Goal: Information Seeking & Learning: Learn about a topic

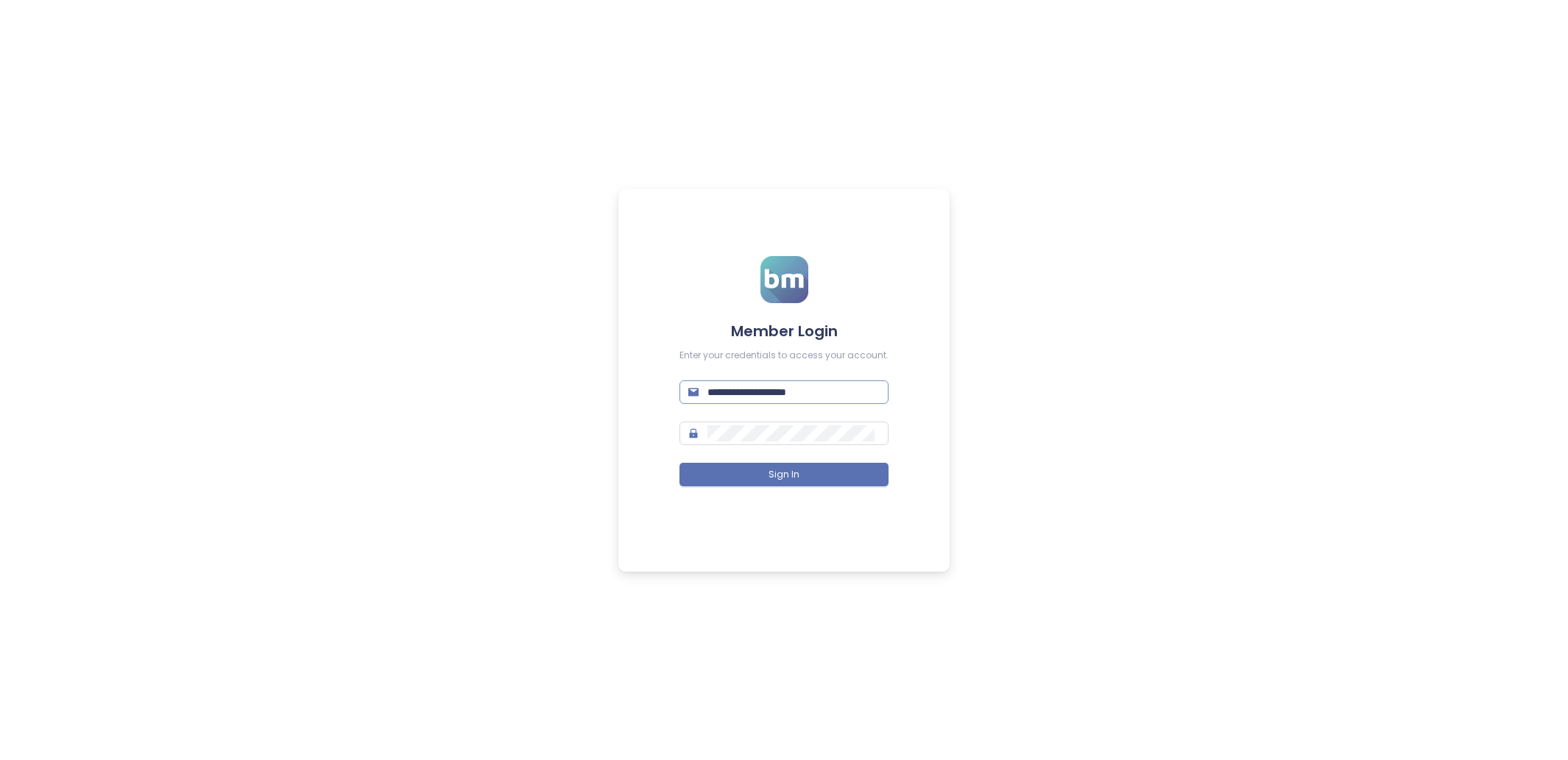
click at [787, 389] on input "**********" at bounding box center [794, 392] width 172 height 16
type input "**********"
click at [863, 474] on button "Sign In" at bounding box center [784, 474] width 209 height 23
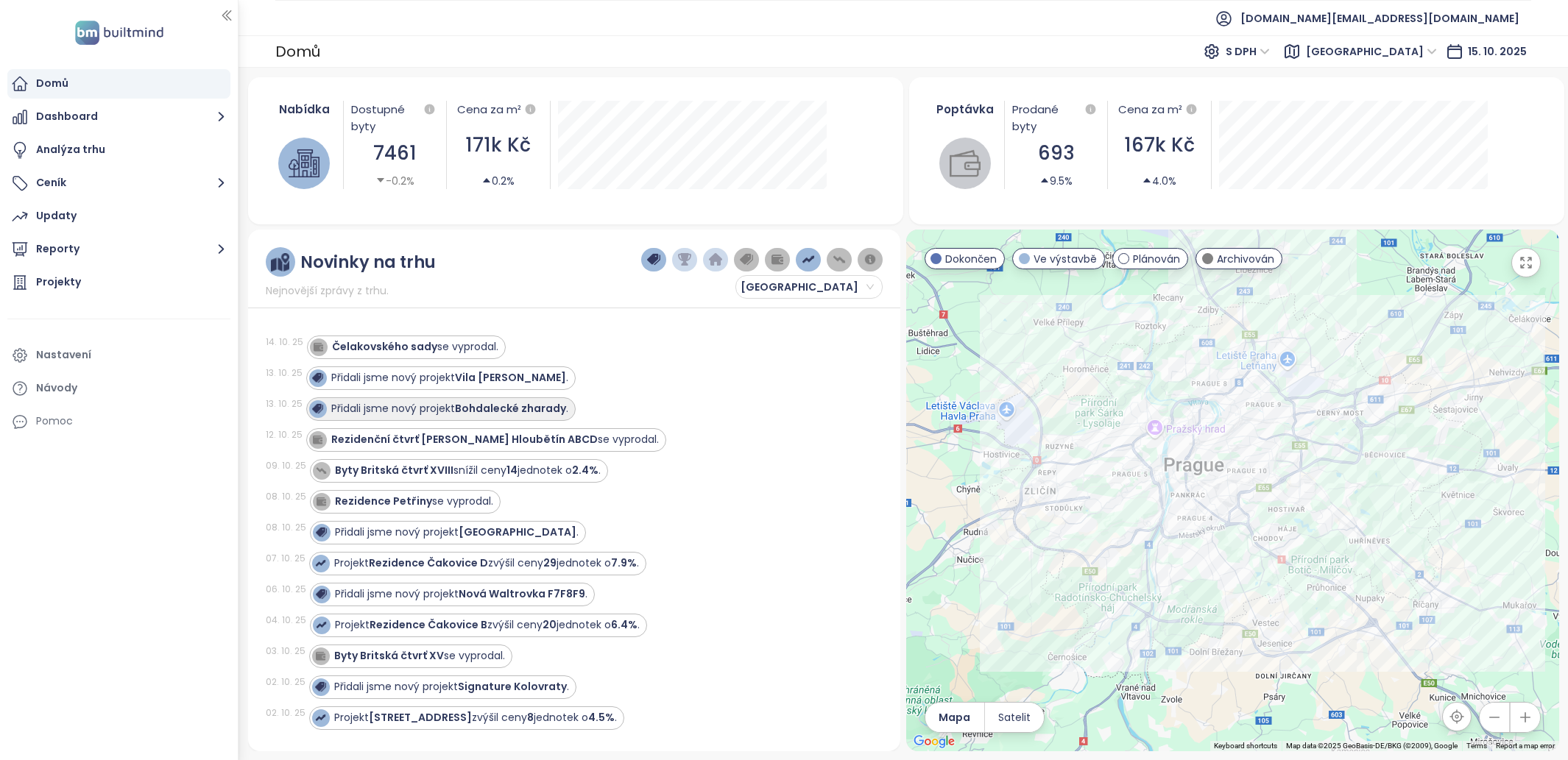
click at [494, 407] on strong "Bohdalecké zharady" at bounding box center [511, 409] width 111 height 15
click at [523, 409] on strong "Bohdalecké zharady" at bounding box center [511, 409] width 111 height 15
click at [498, 375] on strong "Bohdalecké zharady" at bounding box center [511, 378] width 111 height 15
click at [547, 370] on strong "Bohdalecké zharady" at bounding box center [511, 378] width 111 height 15
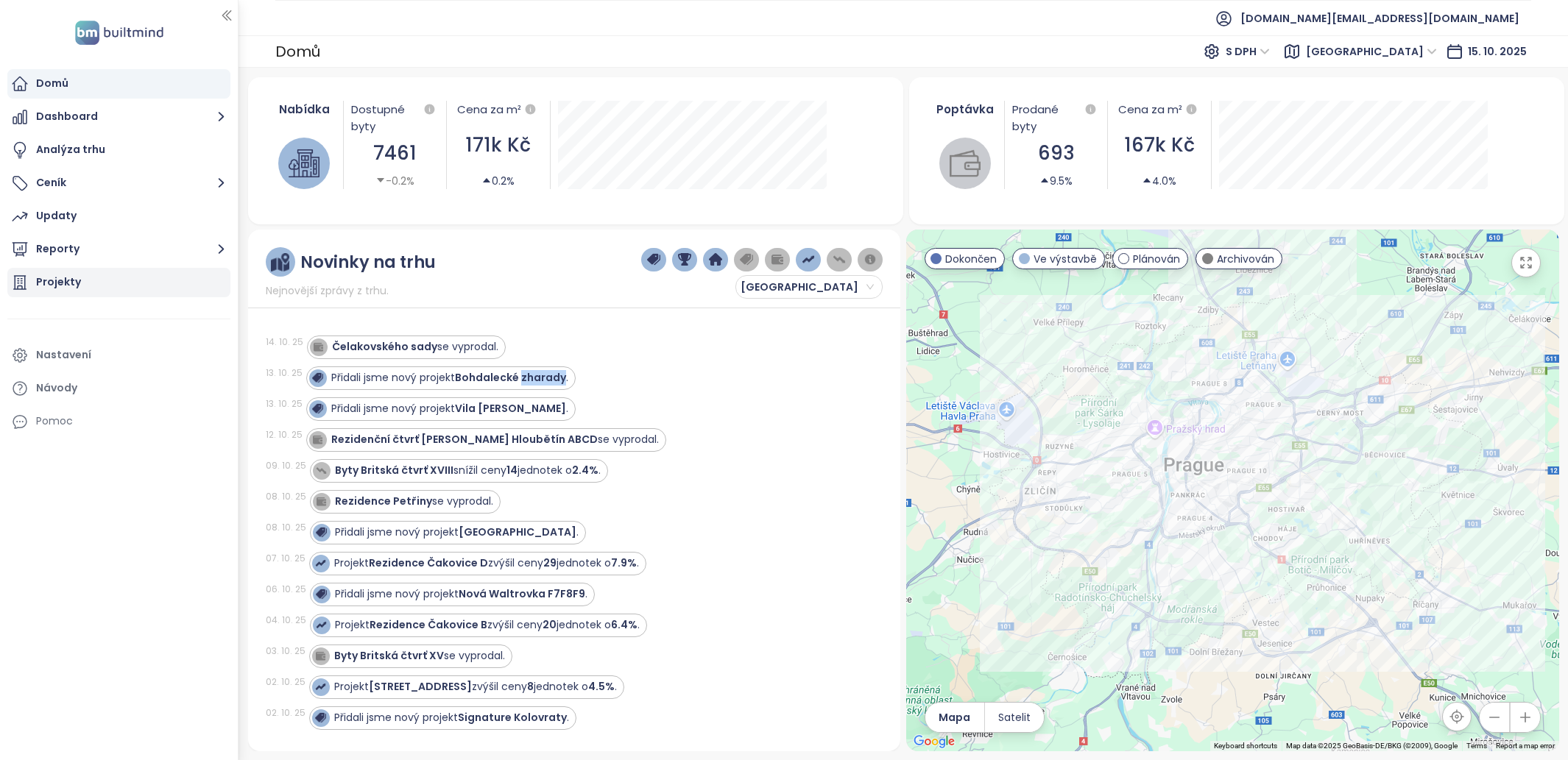
click at [81, 275] on div "Projekty" at bounding box center [119, 282] width 223 height 29
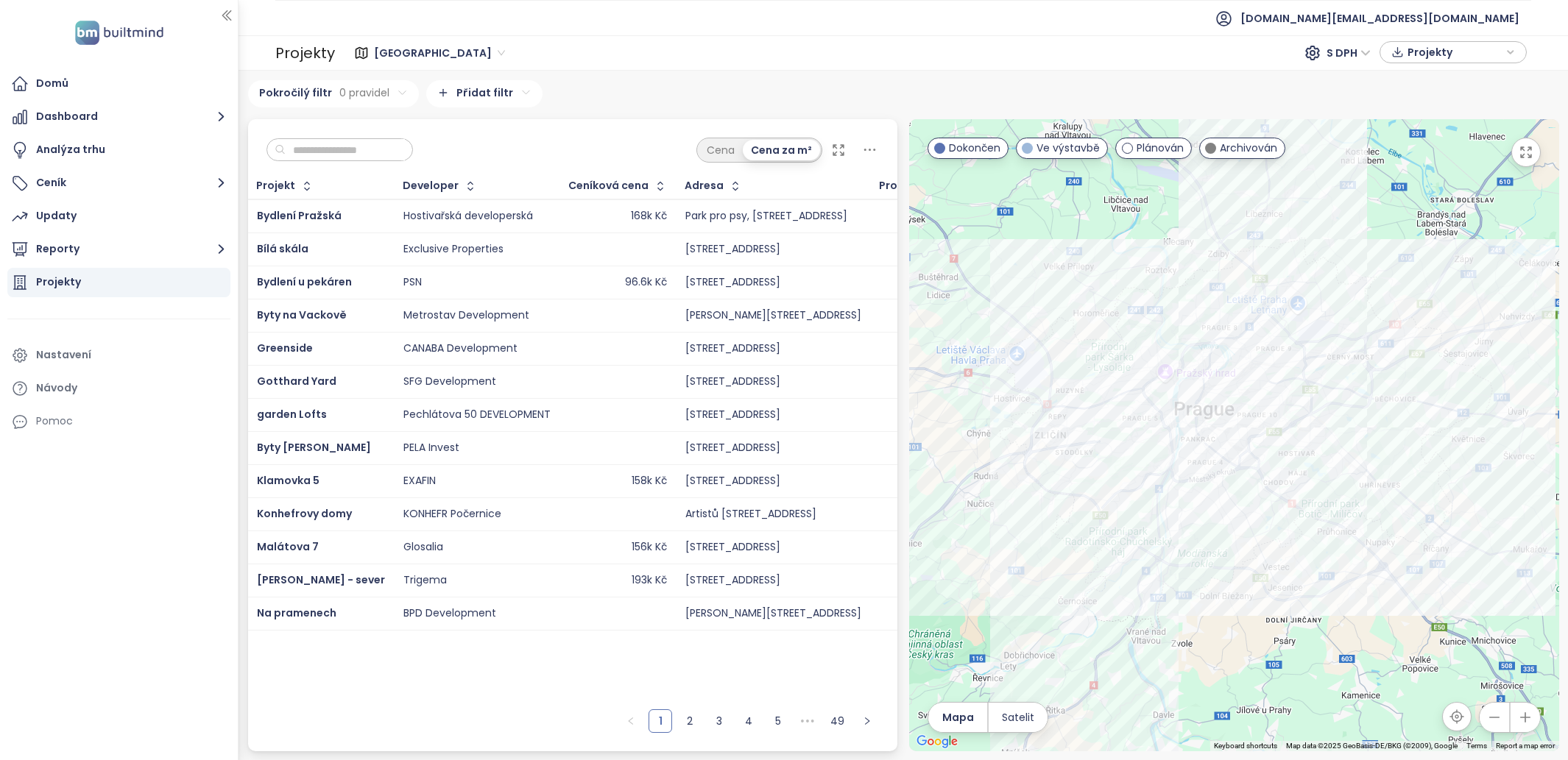
click at [383, 136] on div "Cena Cena za m²" at bounding box center [572, 147] width 650 height 54
click at [379, 140] on input "text" at bounding box center [345, 151] width 120 height 22
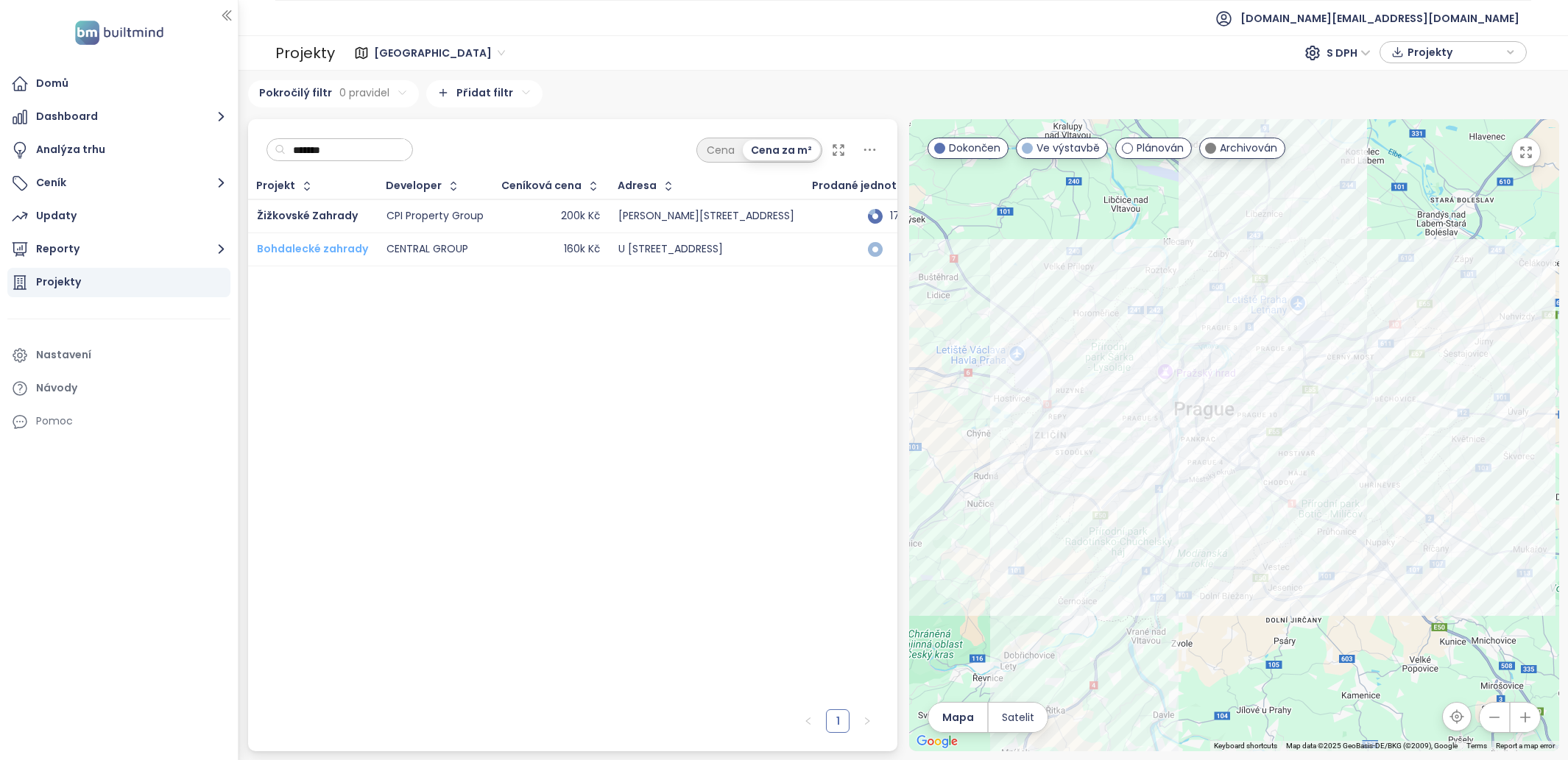
type input "*******"
click at [344, 245] on span "Bohdalecké zahrady" at bounding box center [312, 249] width 111 height 15
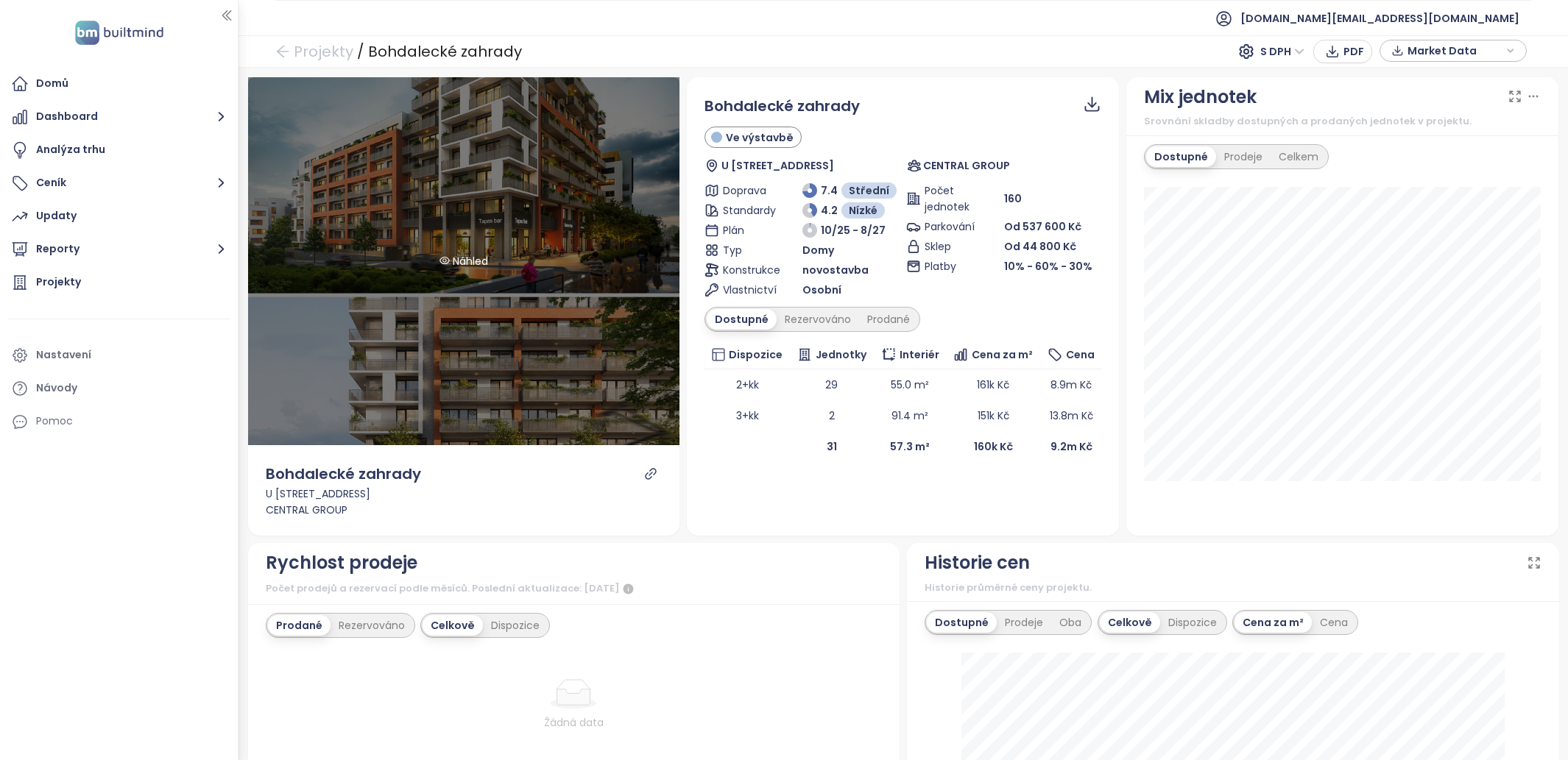
click at [538, 213] on div "Náhled" at bounding box center [464, 262] width 432 height 368
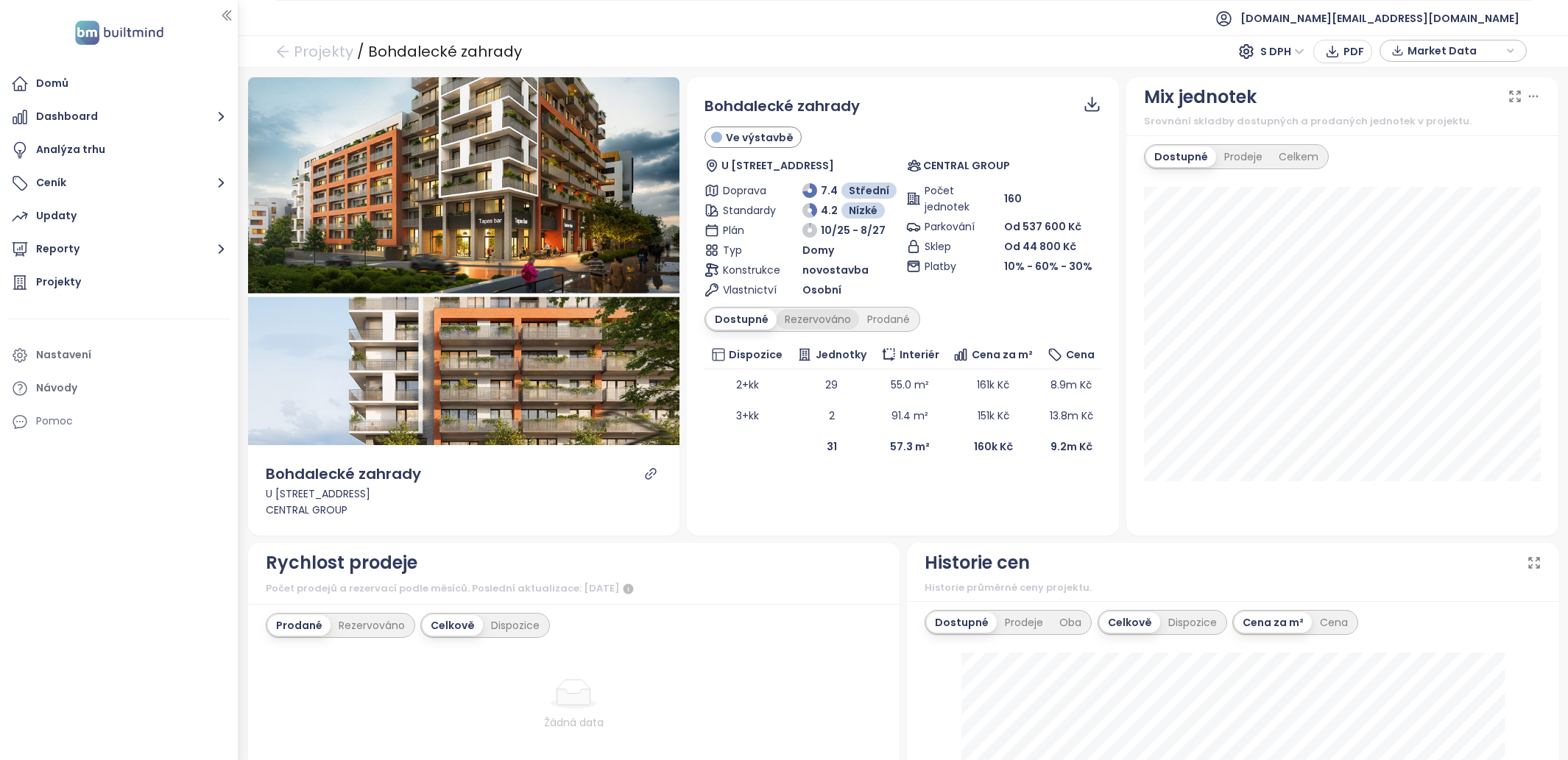
click at [812, 310] on div "Rezervováno" at bounding box center [818, 320] width 82 height 21
click at [901, 320] on div "Prodané" at bounding box center [889, 320] width 59 height 21
click at [763, 312] on div "Dostupné" at bounding box center [740, 320] width 66 height 21
click at [815, 316] on div "Rezervováno" at bounding box center [818, 320] width 82 height 21
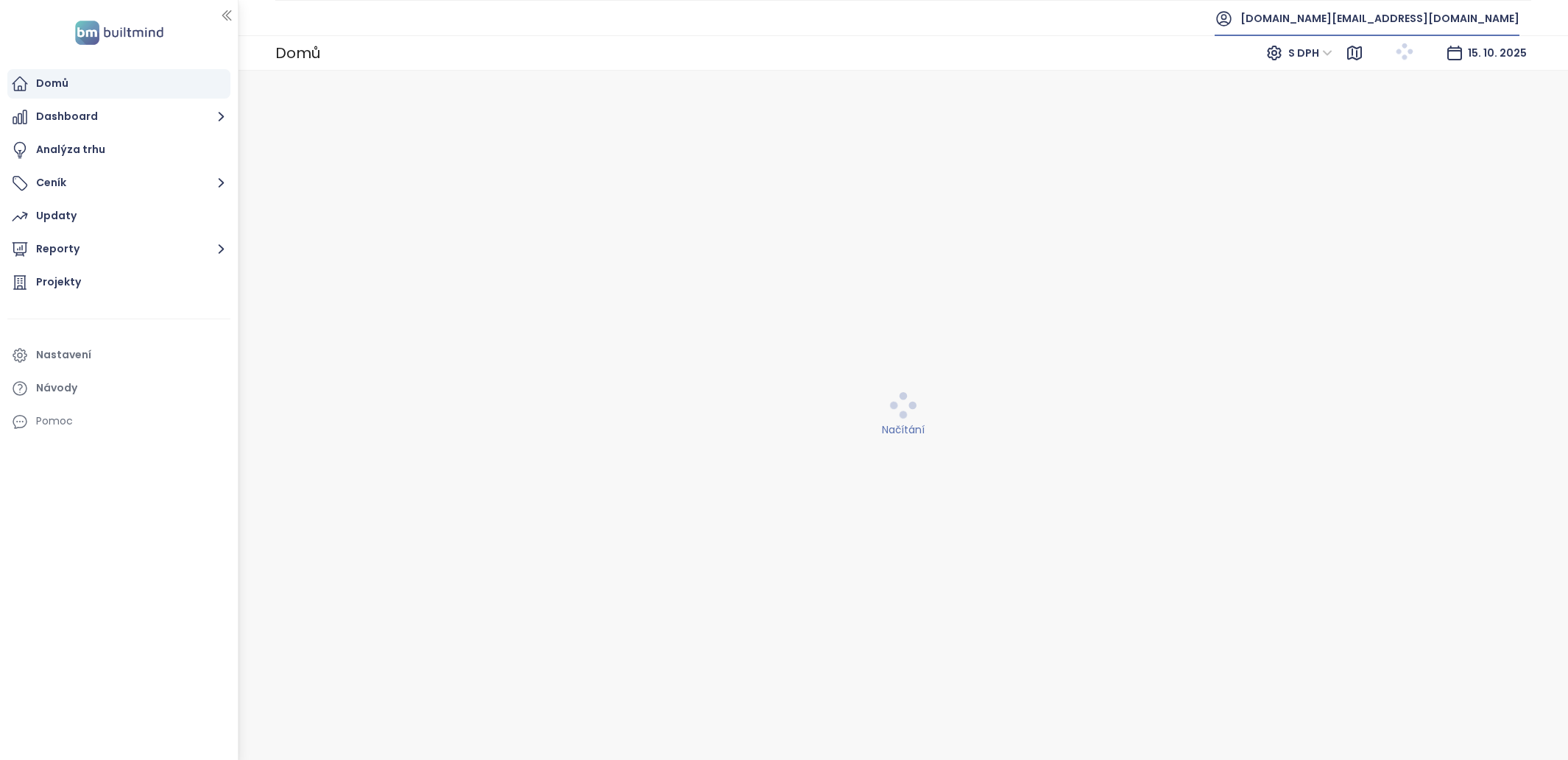
click at [1418, 21] on span "[DOMAIN_NAME][EMAIL_ADDRESS][DOMAIN_NAME]" at bounding box center [1380, 19] width 279 height 36
click at [1407, 61] on span "Odhlásit se" at bounding box center [1383, 59] width 57 height 15
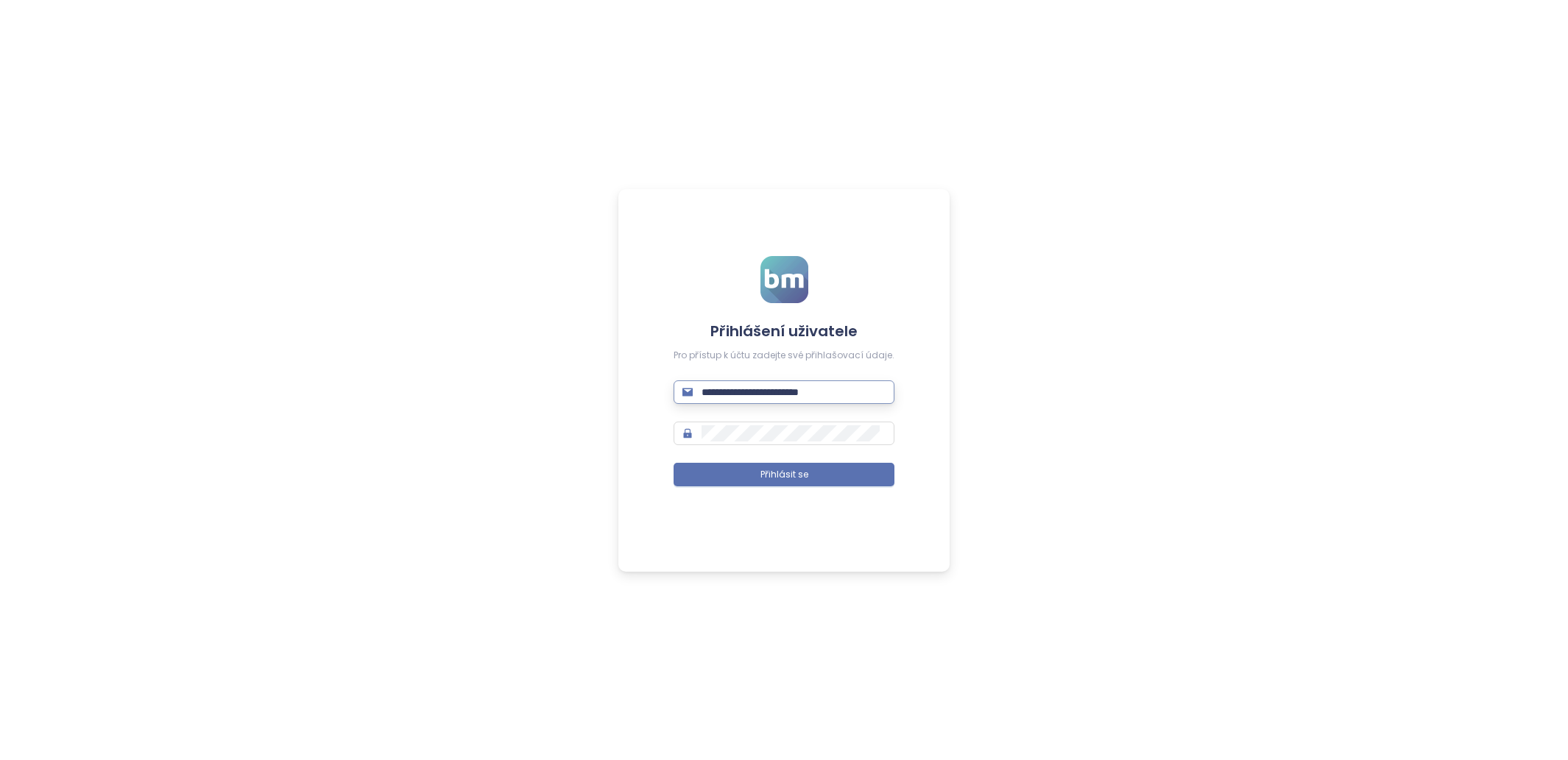
click at [818, 398] on input "**********" at bounding box center [793, 392] width 184 height 16
type input "**********"
click at [800, 479] on span "Přihlásit se" at bounding box center [784, 475] width 48 height 14
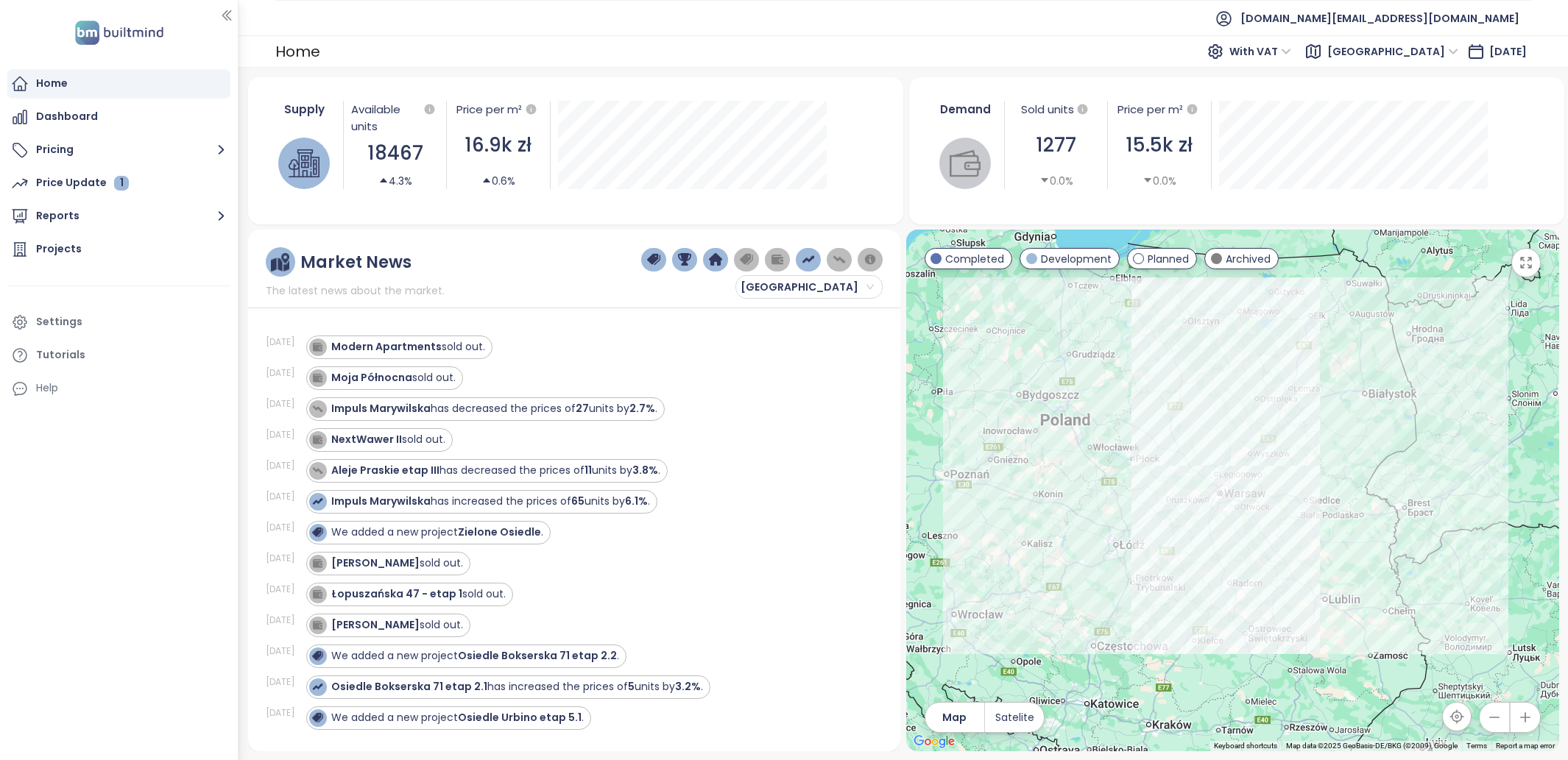
click at [78, 199] on ul "Home Dashboard Pricing Price Update 1 Reports Projects Settings Tutorials Help" at bounding box center [119, 236] width 223 height 334
click at [76, 209] on button "Reports" at bounding box center [119, 216] width 223 height 29
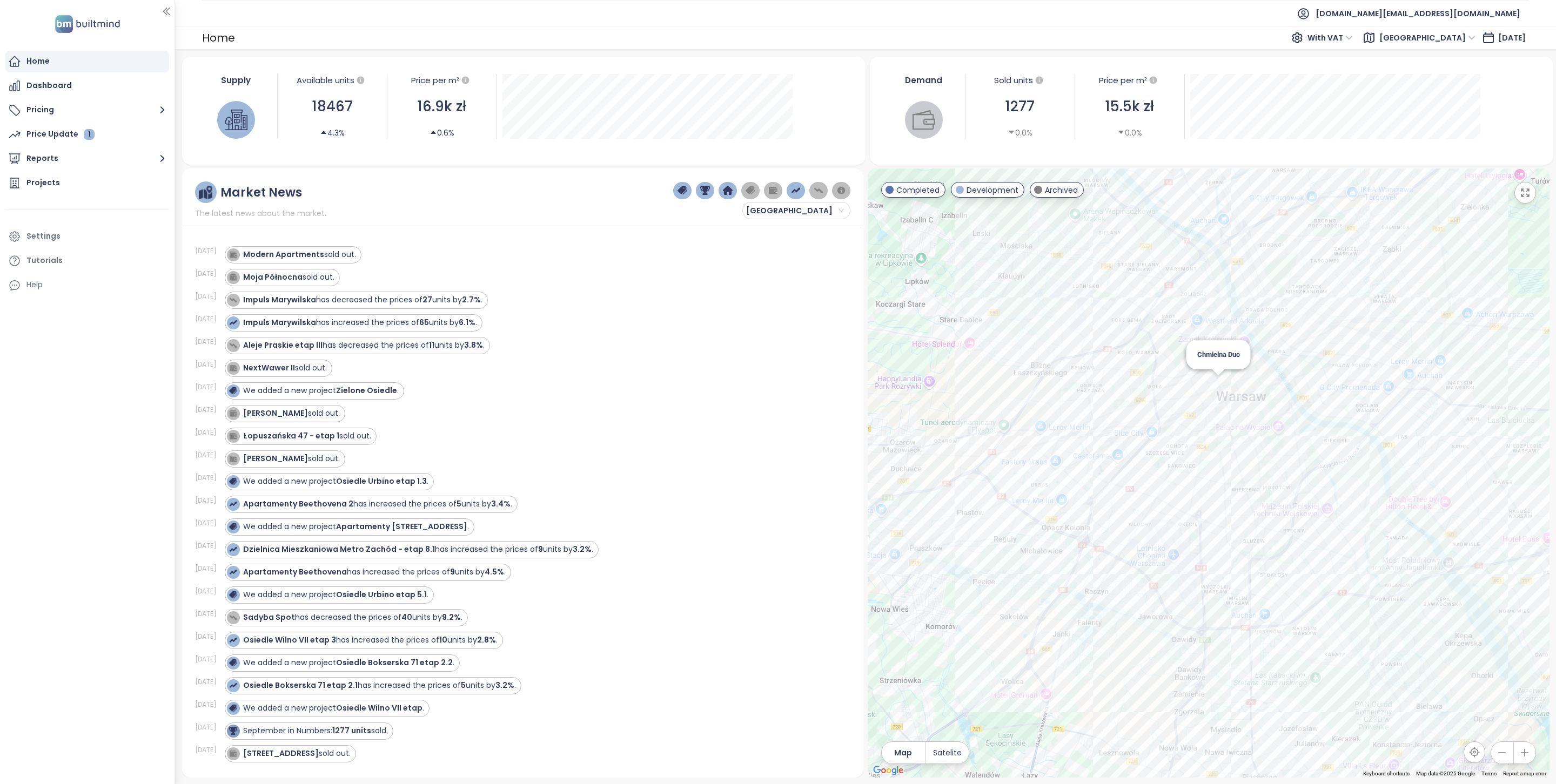
click at [1219, 385] on div "Chmielna Duo" at bounding box center [1208, 473] width 682 height 609
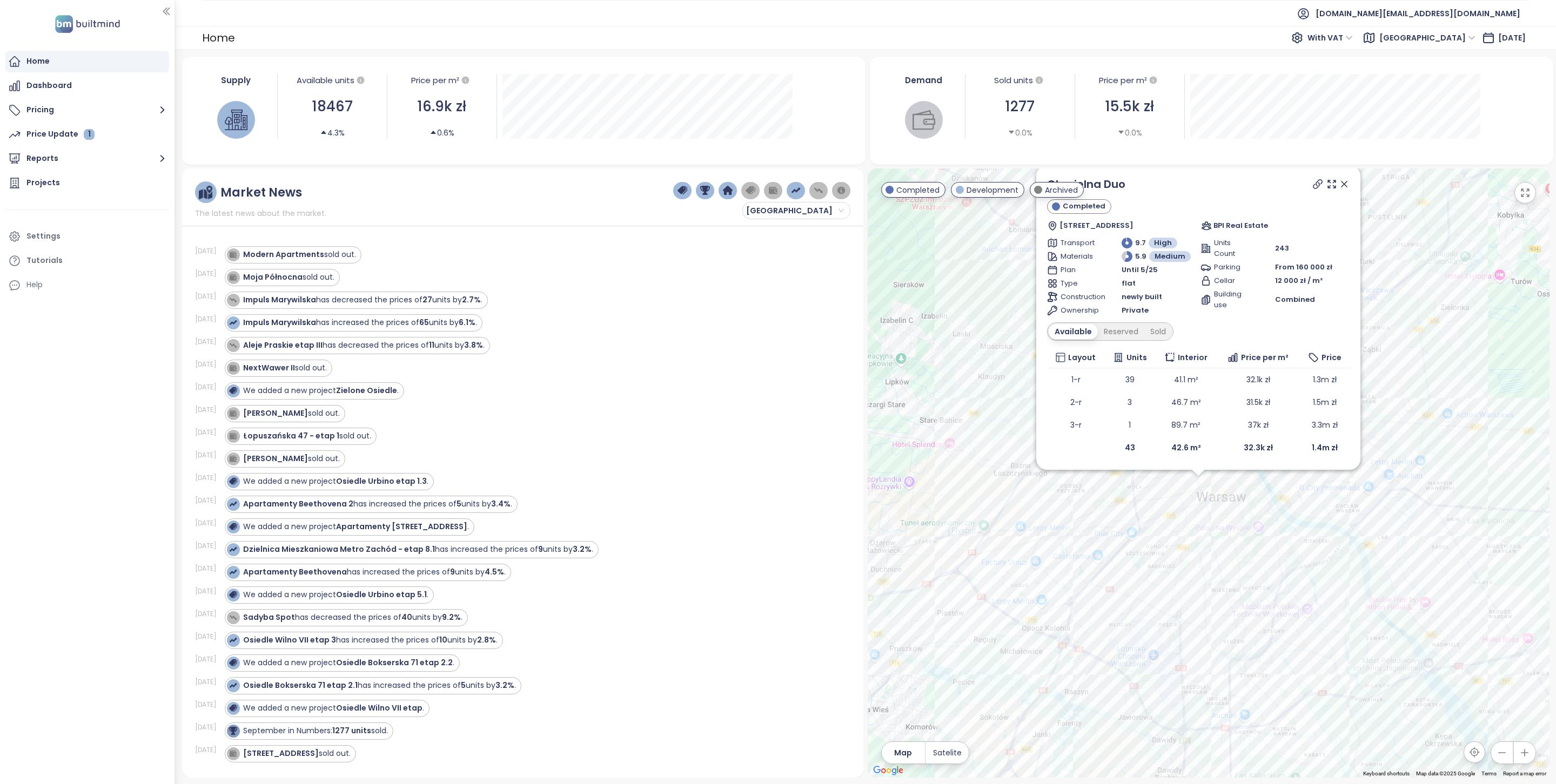
drag, startPoint x: 1444, startPoint y: 241, endPoint x: 1426, endPoint y: 290, distance: 52.2
click at [1426, 290] on div "Chmielna Duo Completed [STREET_ADDRESS] BPI Real Estate Transport 9.7 High Mate…" at bounding box center [1208, 473] width 682 height 609
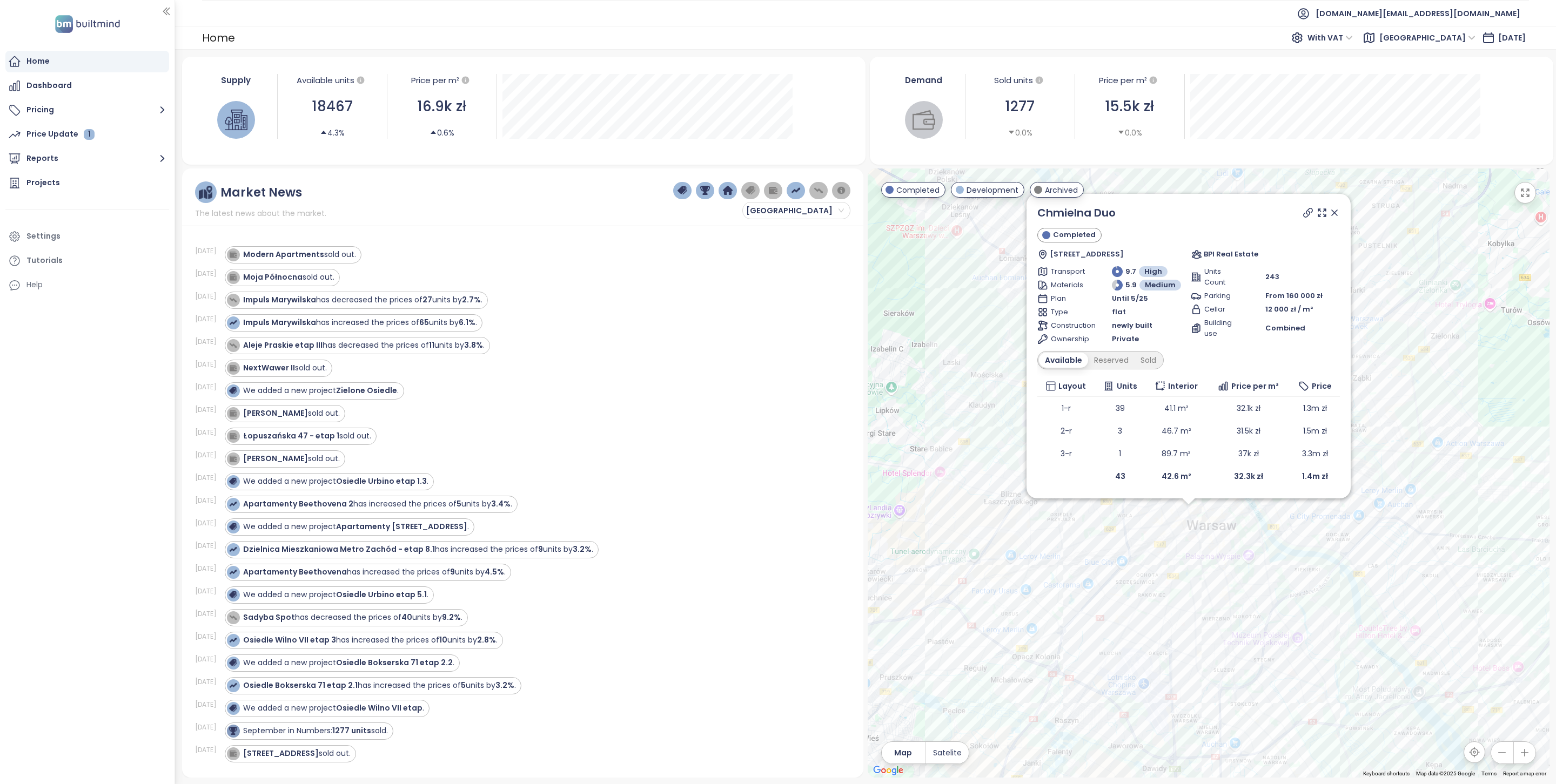
click at [1336, 212] on icon at bounding box center [1334, 213] width 11 height 11
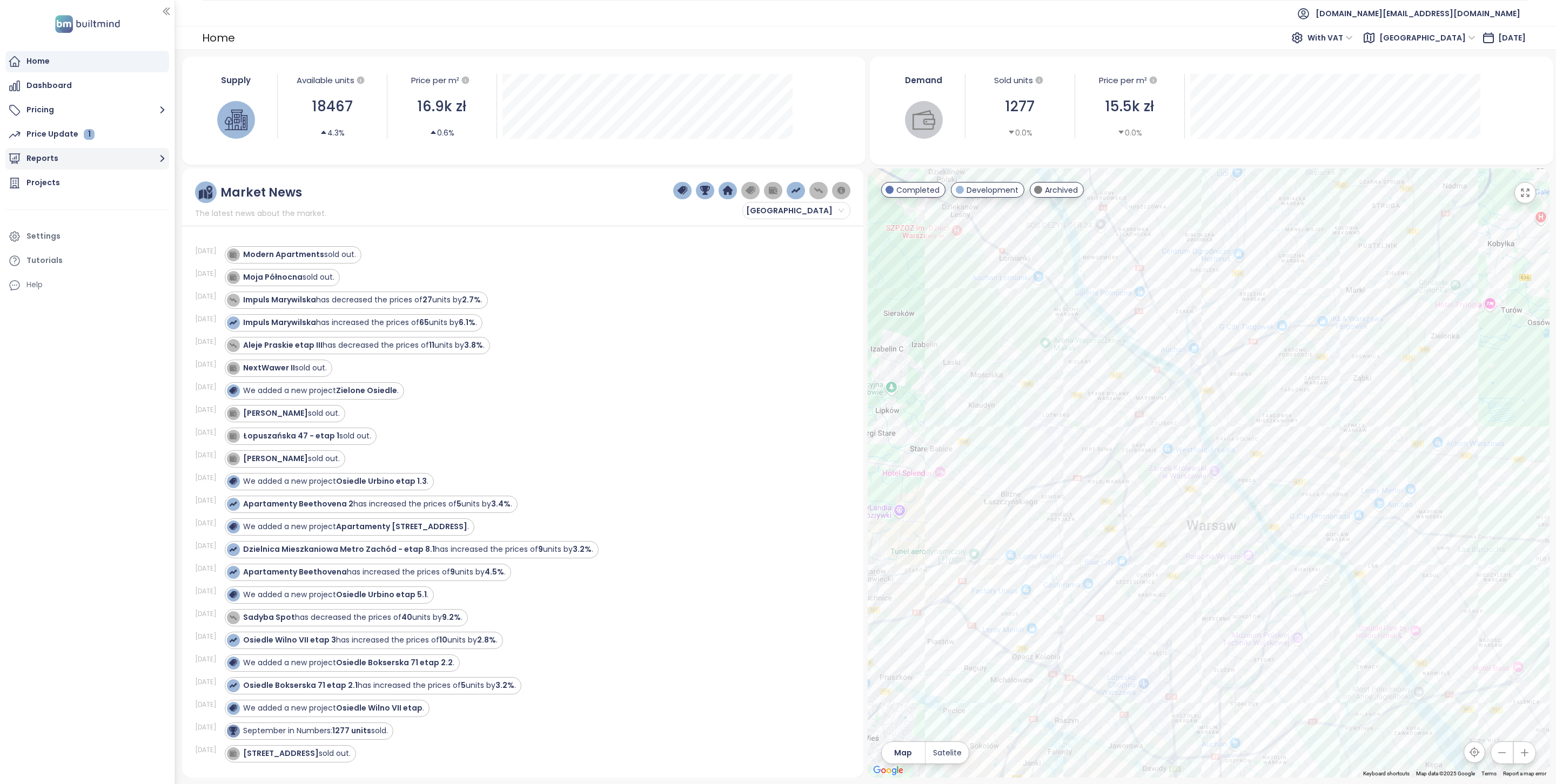
click at [94, 161] on button "Reports" at bounding box center [87, 158] width 164 height 21
click at [407, 274] on div "Moja Północna sold out." at bounding box center [532, 277] width 613 height 17
click at [57, 204] on div "[GEOGRAPHIC_DATA]" at bounding box center [74, 204] width 80 height 14
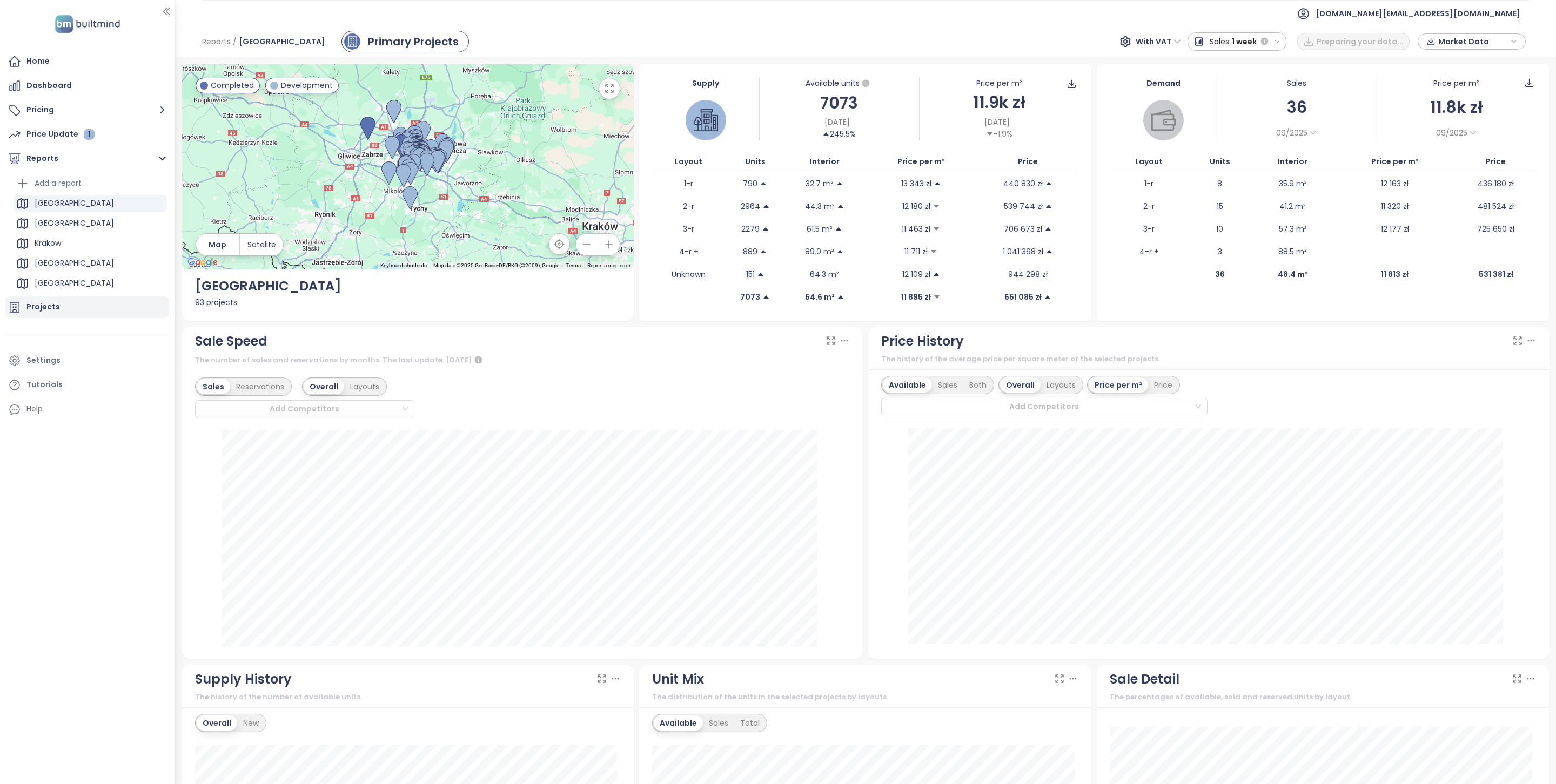
click at [77, 310] on div "Projects" at bounding box center [87, 307] width 164 height 21
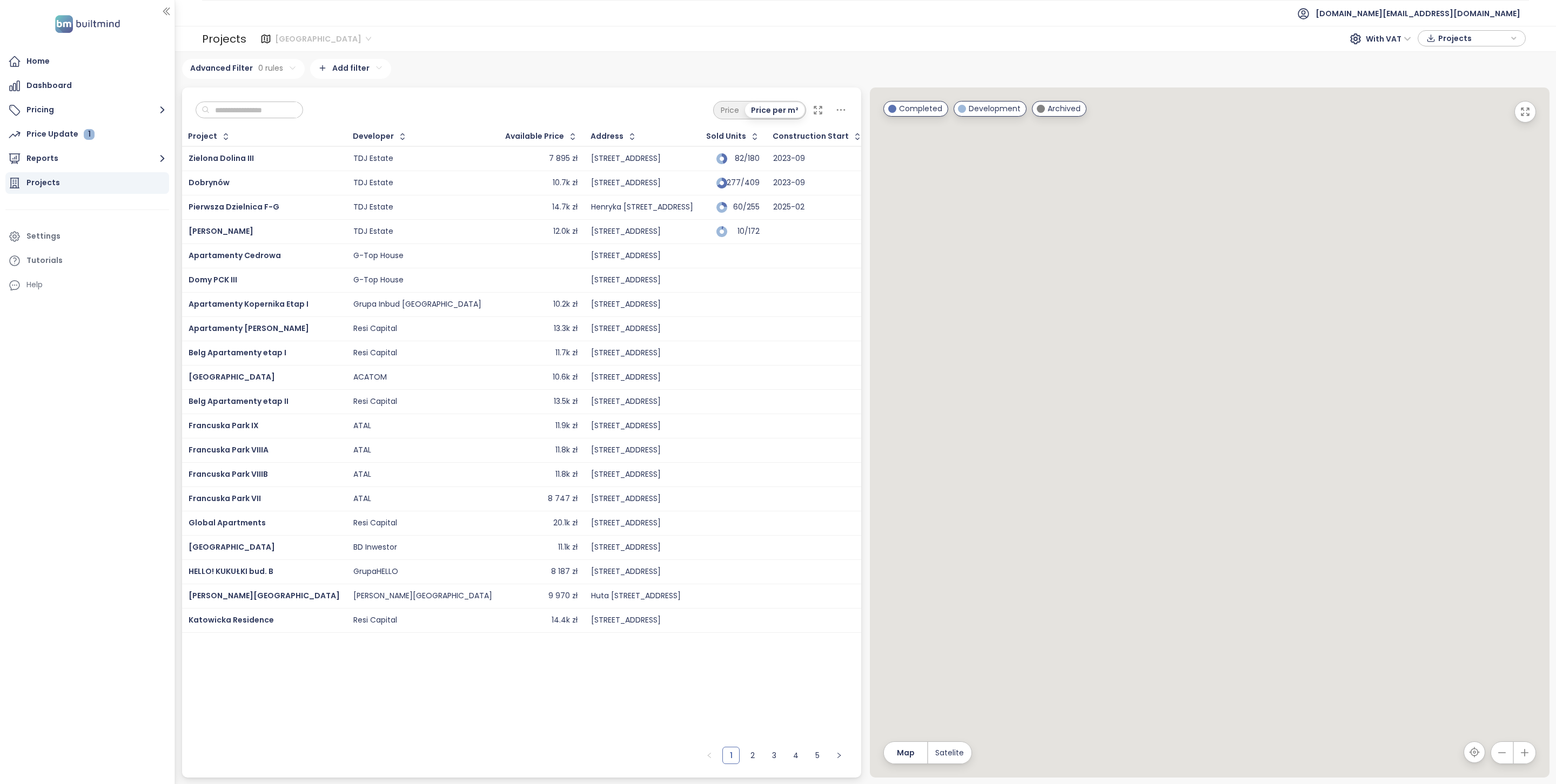
click at [311, 43] on span "[GEOGRAPHIC_DATA]" at bounding box center [323, 39] width 96 height 16
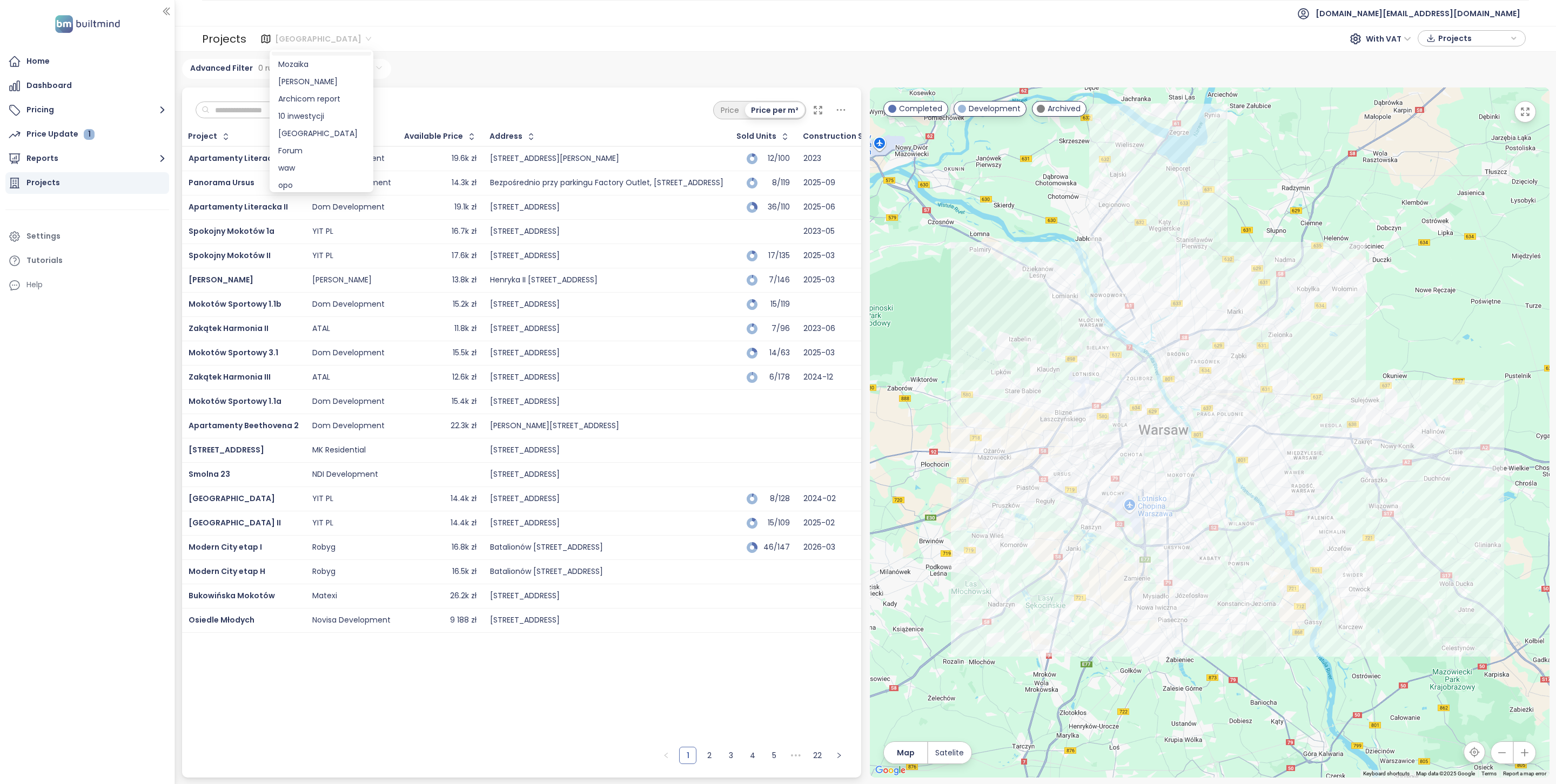
scroll to position [69, 0]
click at [314, 128] on div "[GEOGRAPHIC_DATA]" at bounding box center [321, 130] width 86 height 12
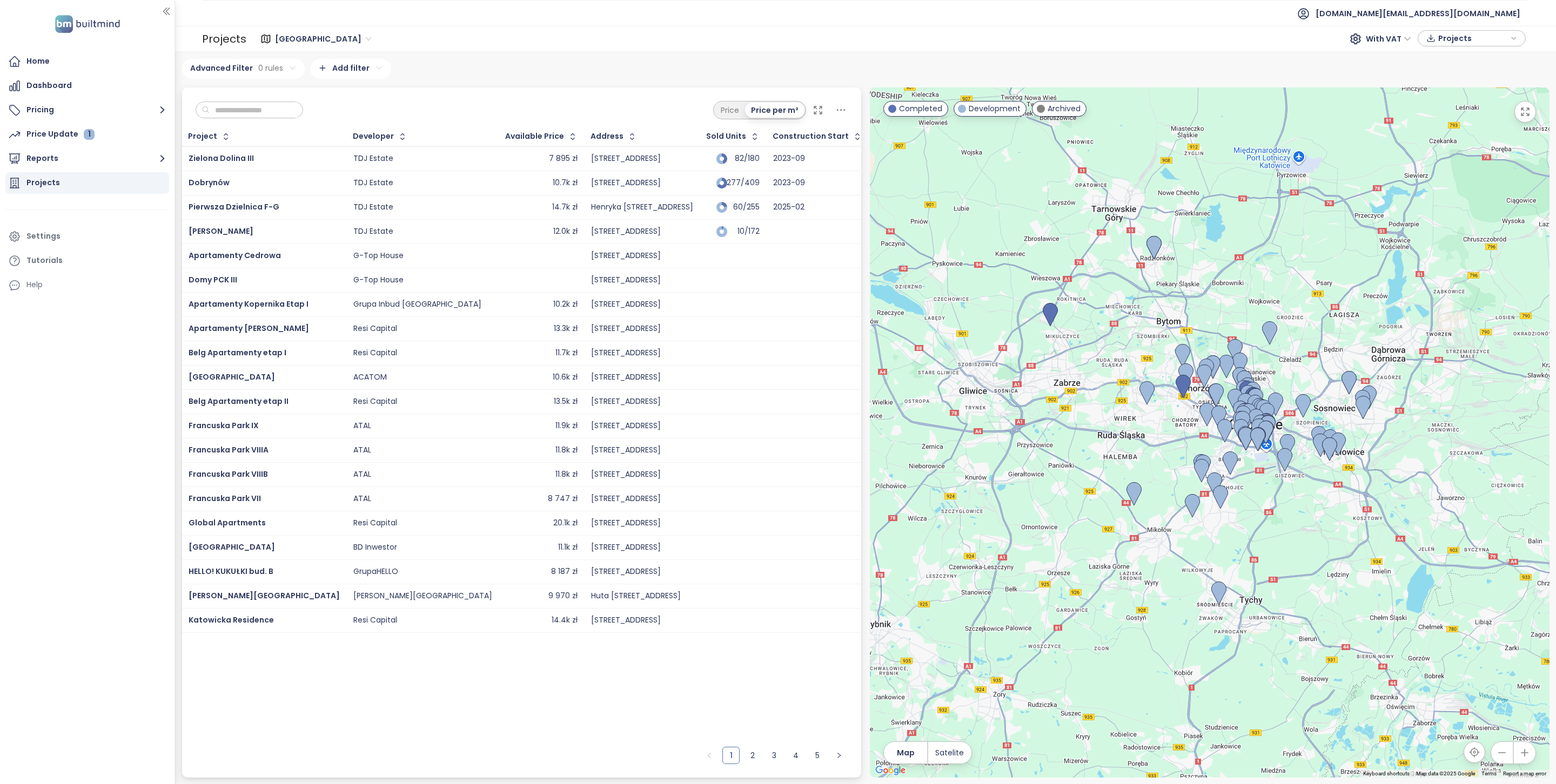
click at [243, 110] on input "text" at bounding box center [253, 110] width 88 height 16
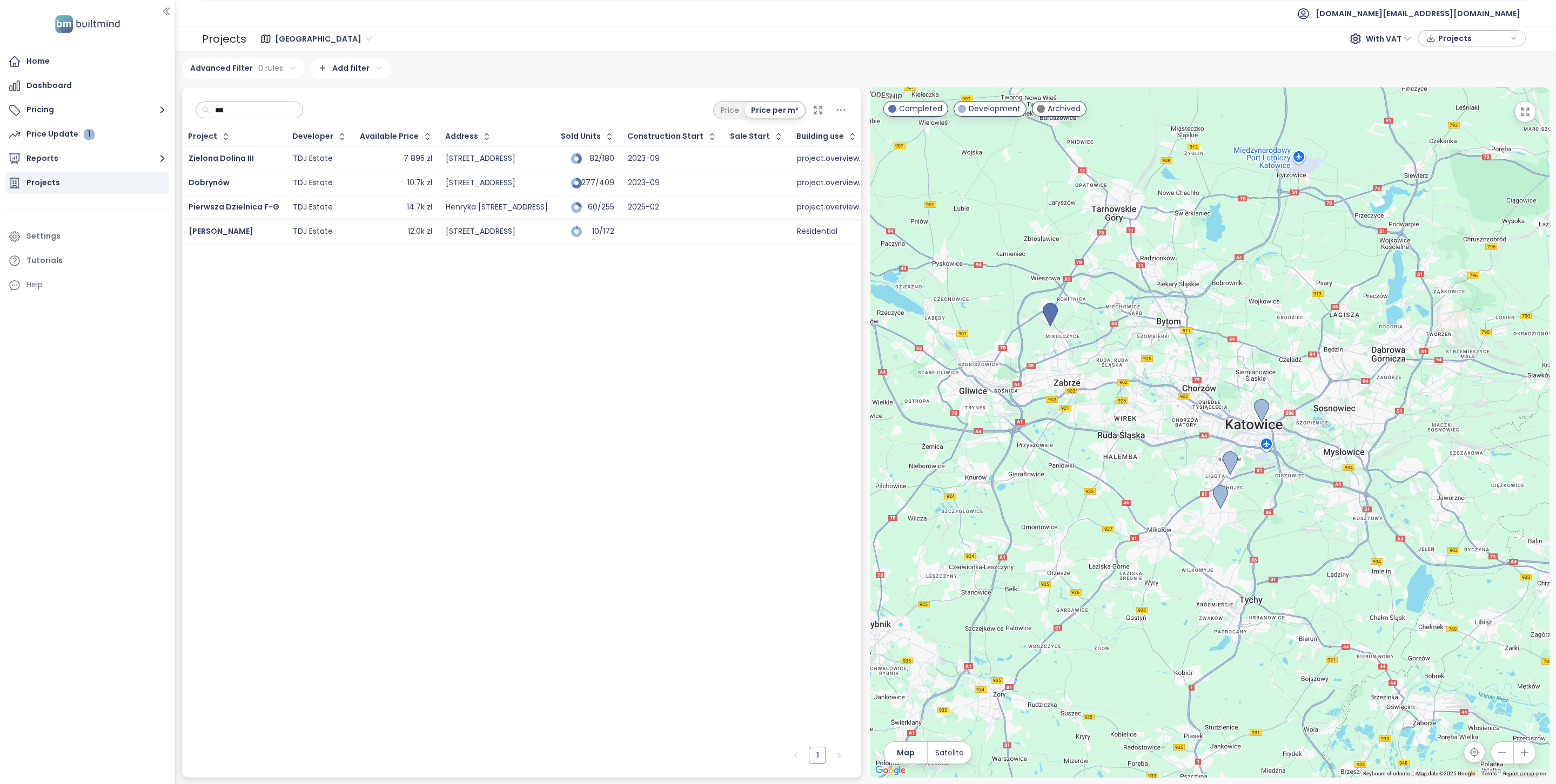
type input "***"
click at [654, 290] on div "Project Developer Available Price Address Sold Units Construction Start Sale St…" at bounding box center [521, 434] width 679 height 614
click at [74, 51] on div "Home" at bounding box center [87, 61] width 164 height 21
